Goal: Task Accomplishment & Management: Use online tool/utility

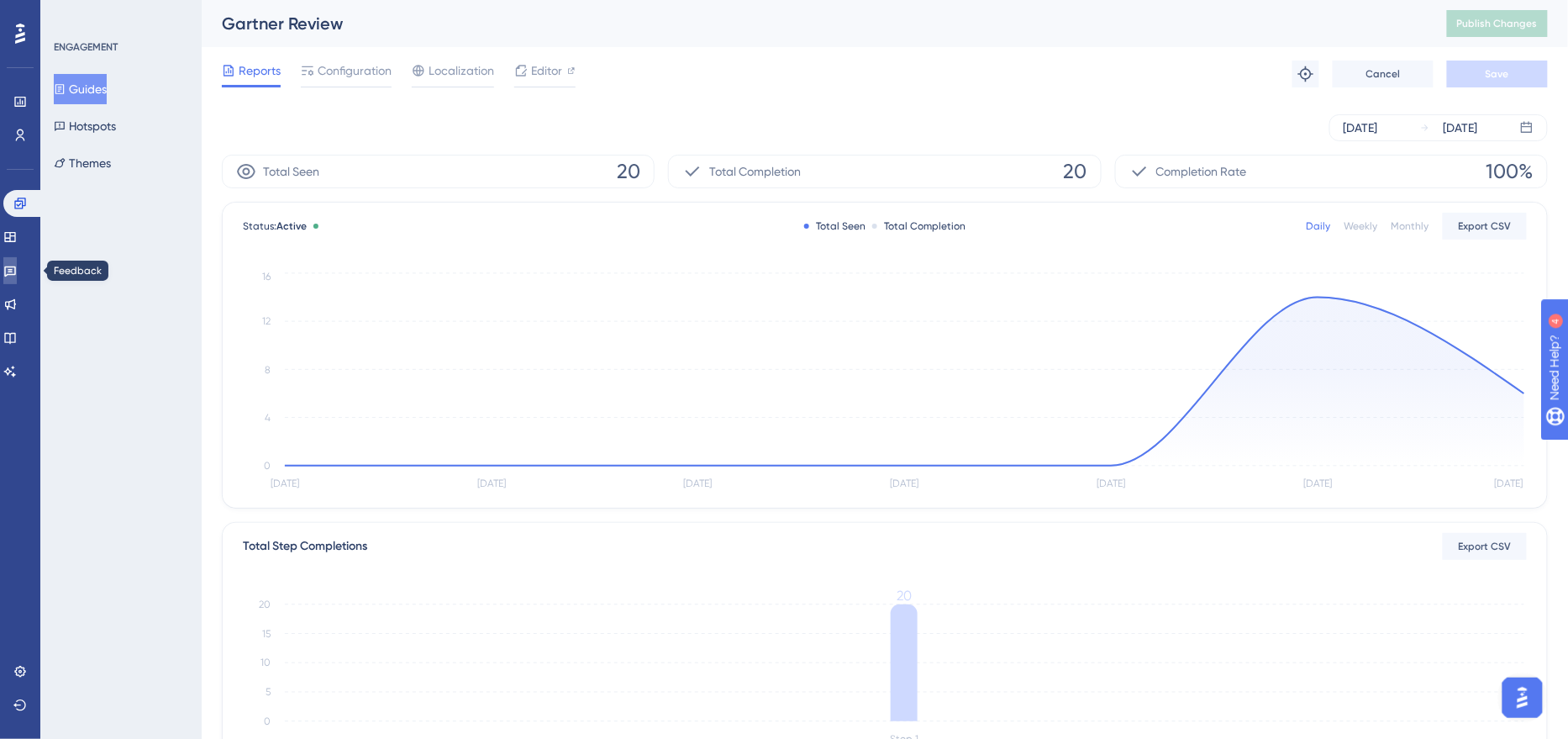
click at [17, 279] on link at bounding box center [10, 270] width 13 height 27
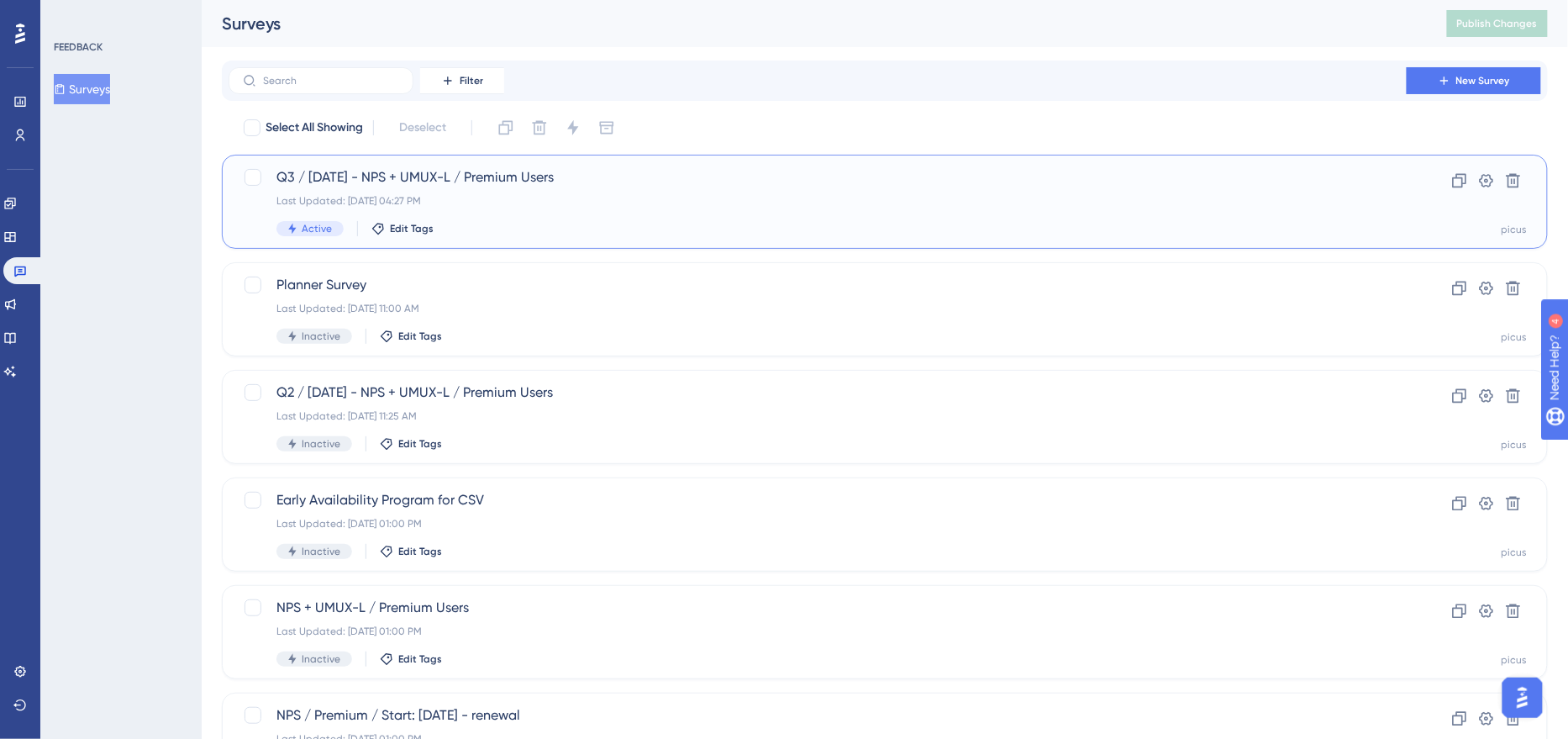
click at [540, 217] on div "Q3 / [DATE] - NPS + UMUX-L / Premium Users Last Updated: [DATE] 04:27 PM Active…" at bounding box center [818, 201] width 1082 height 69
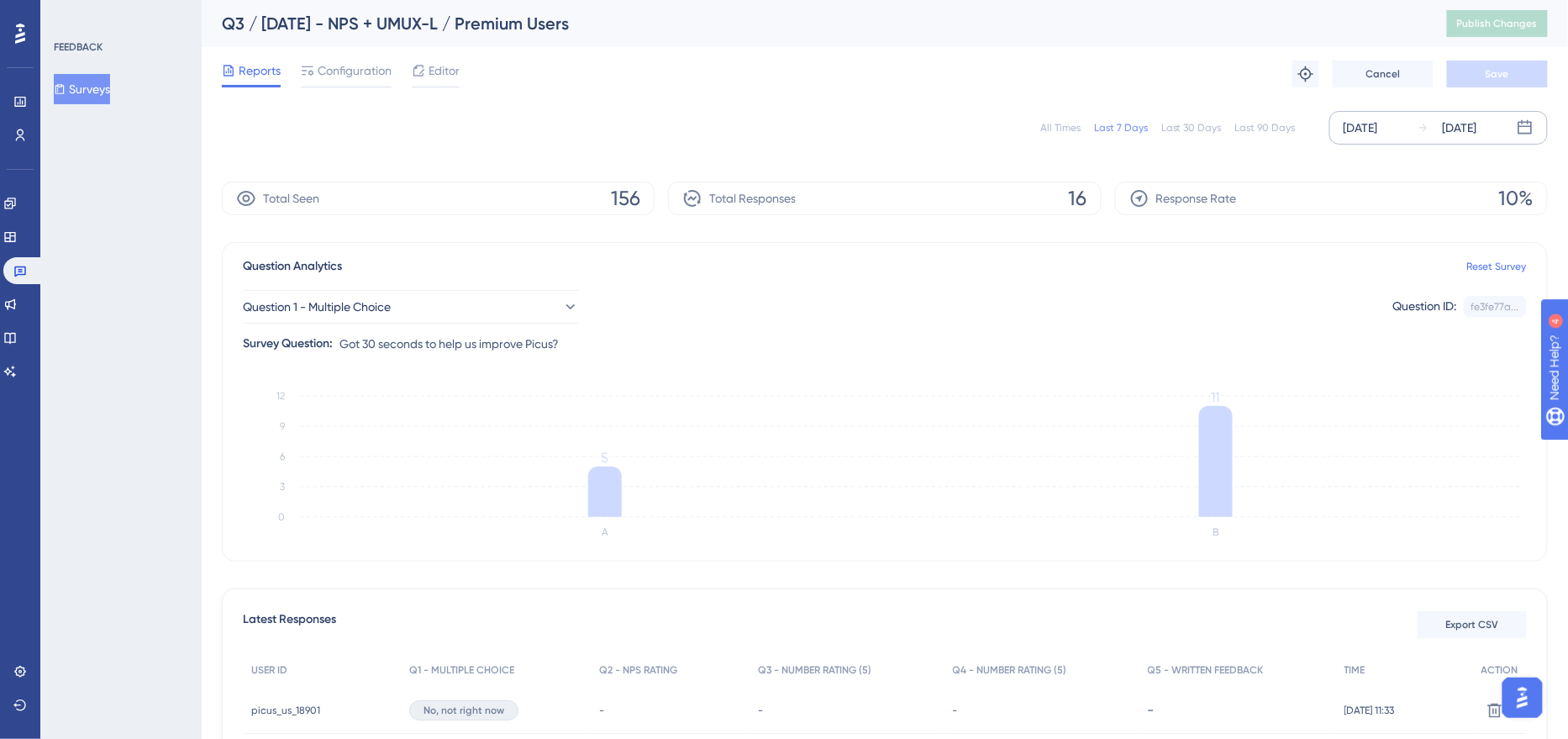
click at [1378, 129] on div "[DATE]" at bounding box center [1361, 127] width 35 height 20
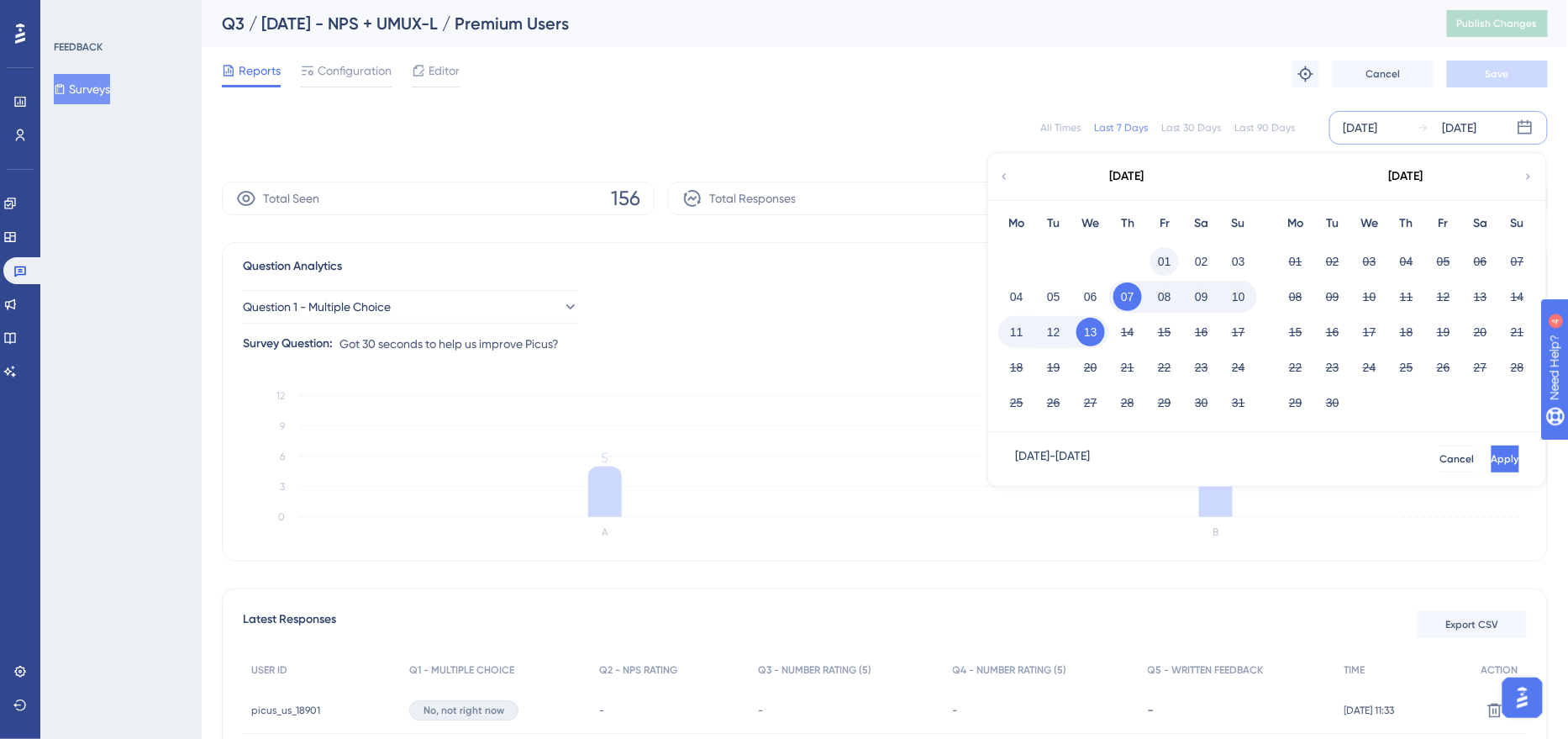
click at [1170, 264] on button "01" at bounding box center [1164, 262] width 28 height 28
click at [1490, 462] on span "Apply" at bounding box center [1503, 458] width 27 height 13
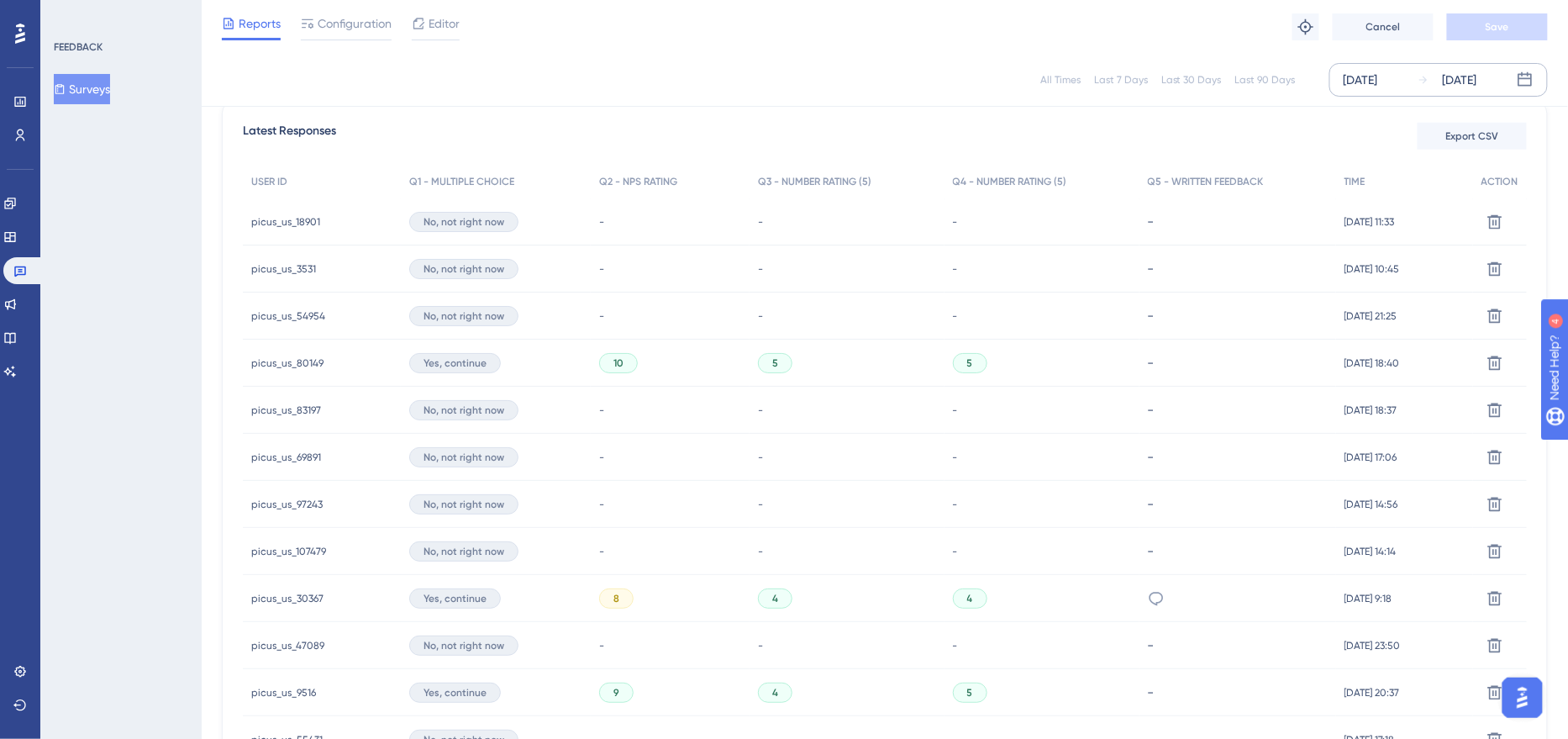
scroll to position [481, 0]
click at [1478, 146] on button "Export CSV" at bounding box center [1472, 137] width 109 height 27
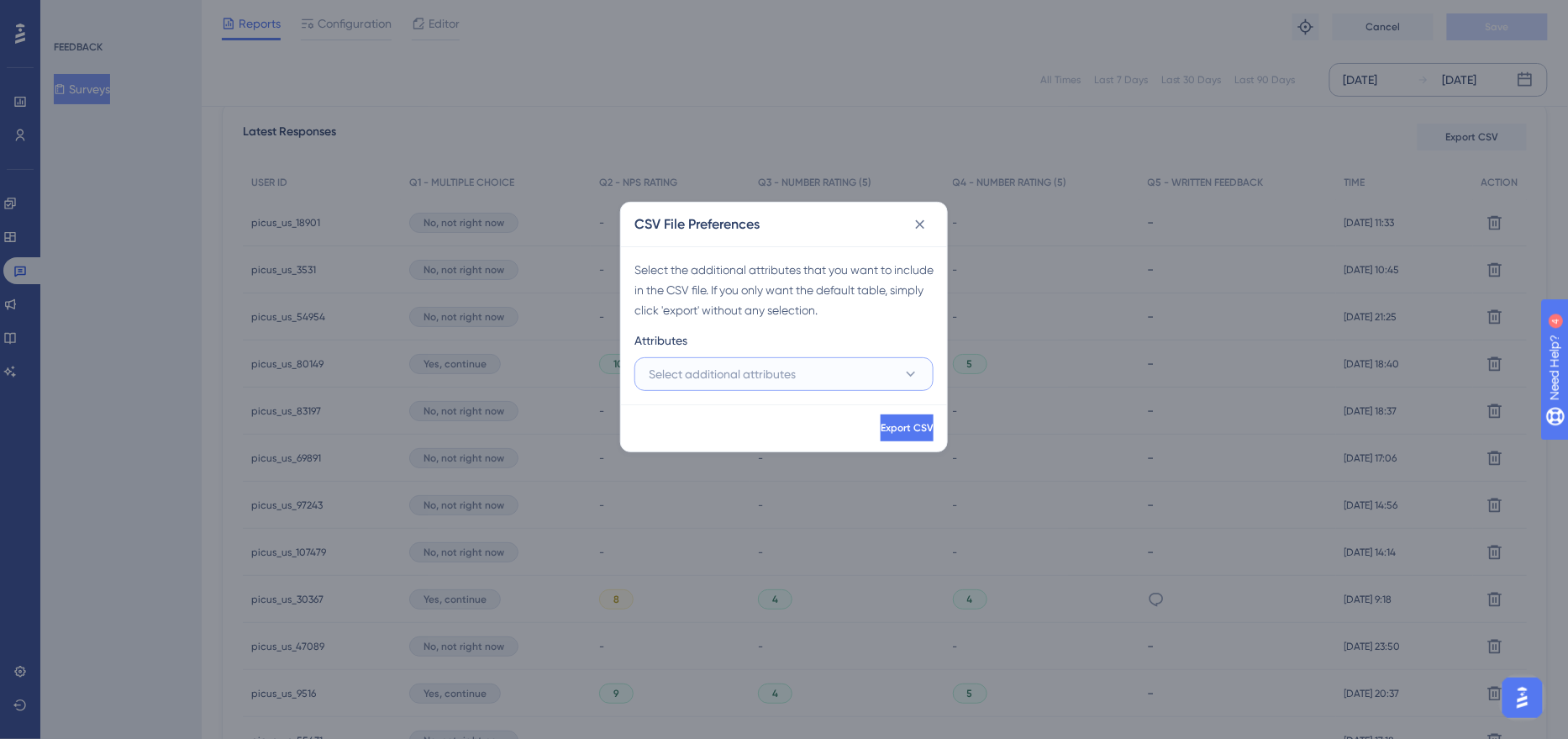
click at [835, 368] on button "Select additional attributes" at bounding box center [784, 375] width 299 height 34
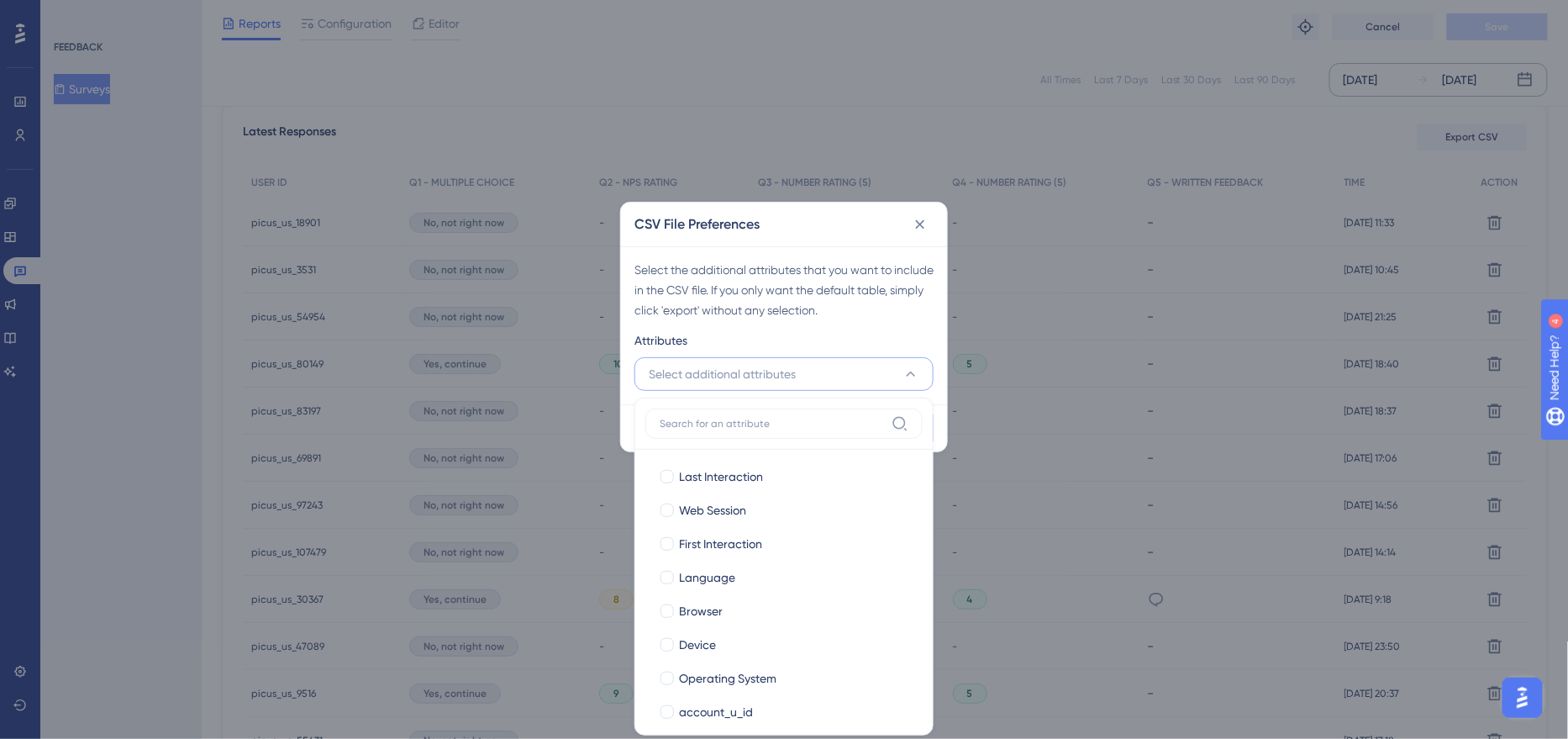
scroll to position [489, 0]
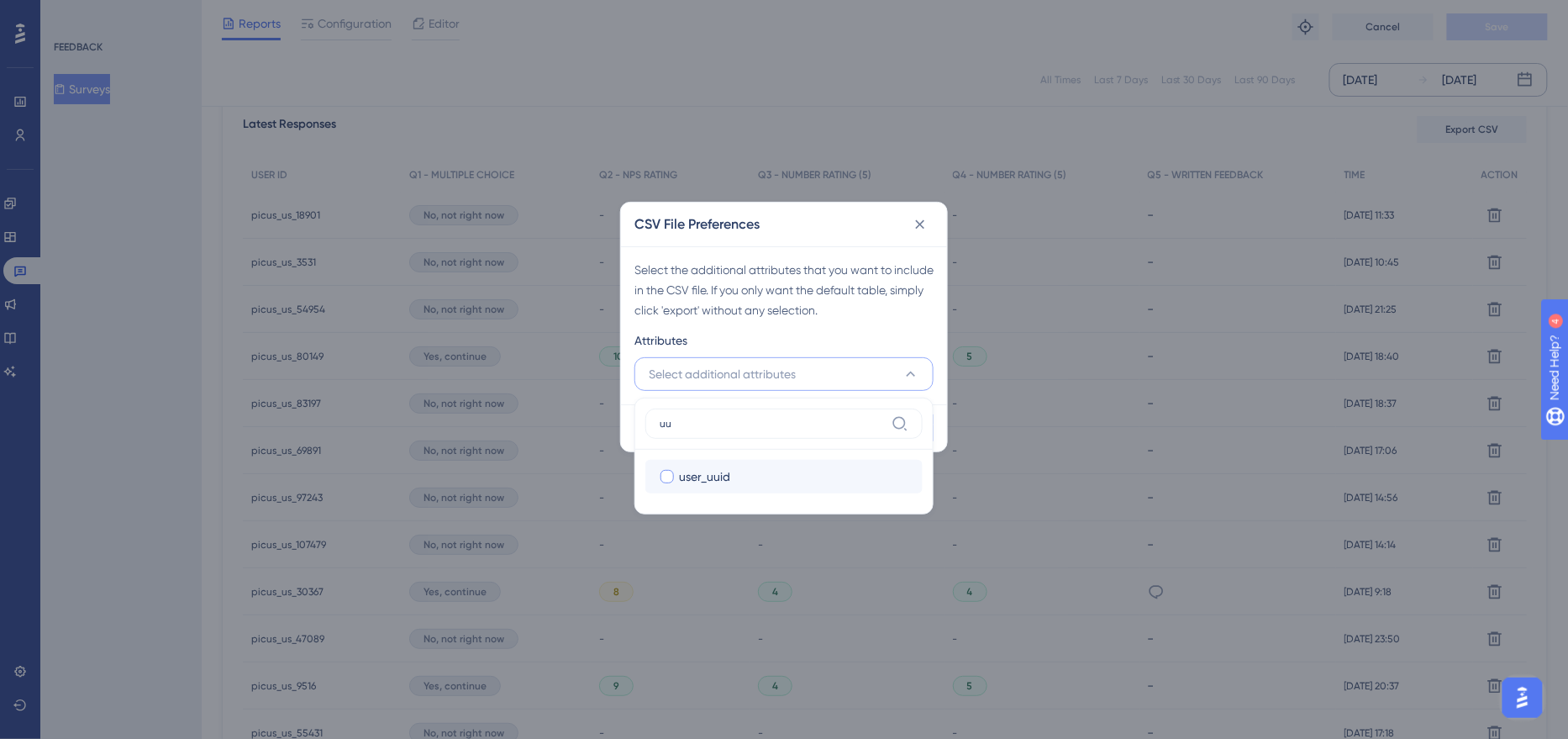
type input "uu"
click at [770, 473] on div "user_uuid" at bounding box center [794, 476] width 231 height 20
checkbox input "true"
click at [808, 344] on div "Attributes" at bounding box center [784, 344] width 299 height 27
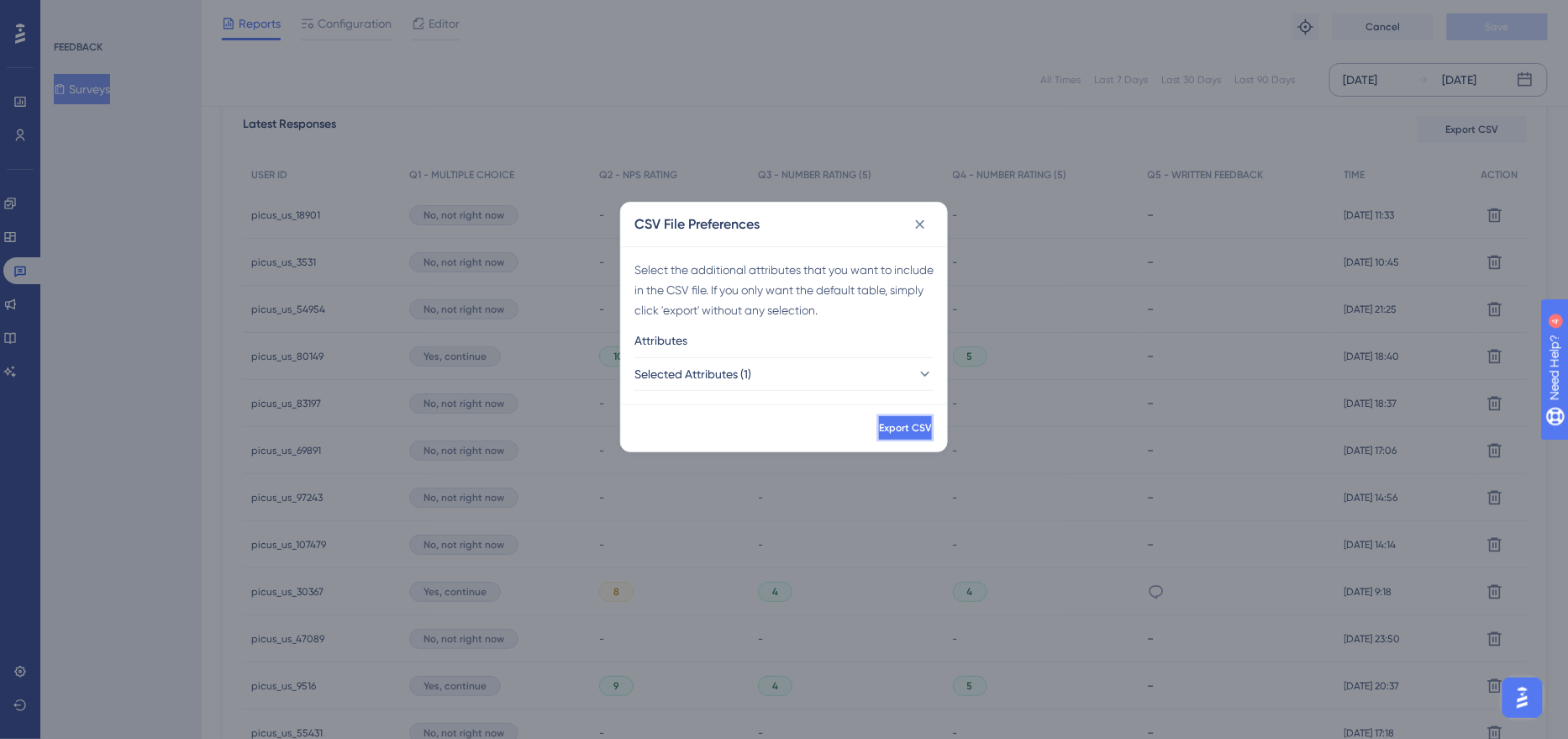
click at [899, 424] on span "Export CSV" at bounding box center [905, 427] width 53 height 13
